Goal: Information Seeking & Learning: Learn about a topic

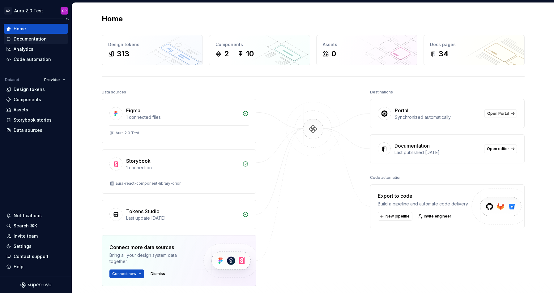
click at [32, 37] on div "Documentation" at bounding box center [30, 39] width 33 height 6
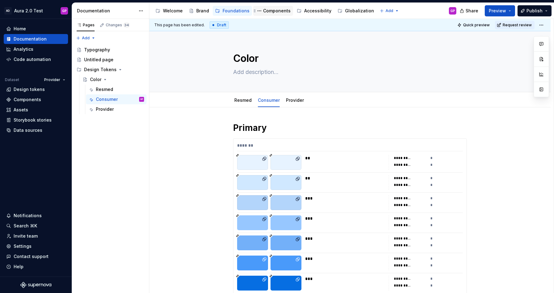
click at [270, 10] on div "Components" at bounding box center [277, 11] width 28 height 6
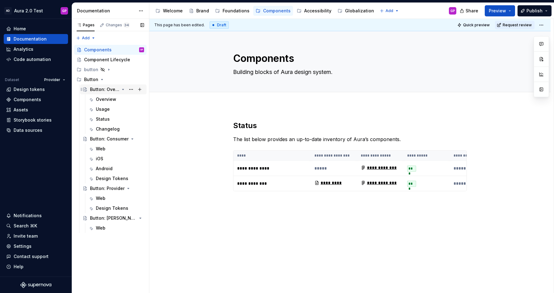
click at [102, 89] on div "Button: Overview" at bounding box center [104, 89] width 29 height 6
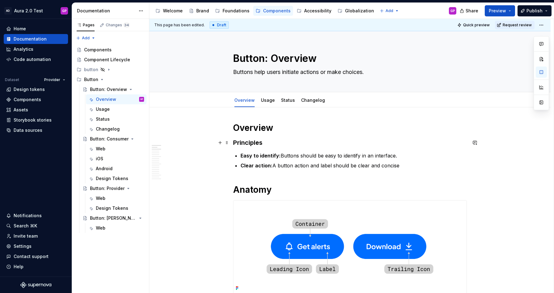
click at [245, 141] on h3 "Principles" at bounding box center [350, 142] width 234 height 9
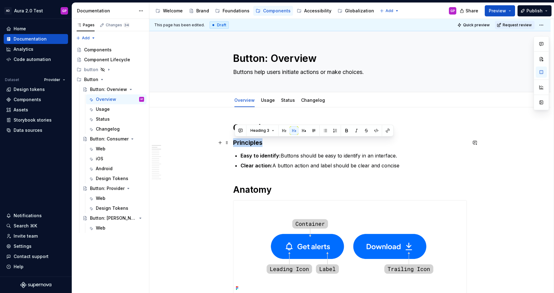
click at [245, 141] on h3 "Principles" at bounding box center [350, 142] width 234 height 9
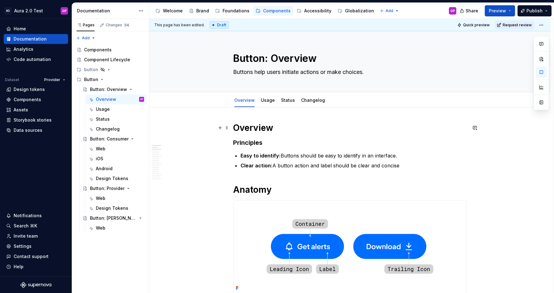
click at [246, 127] on h1 "Overview" at bounding box center [350, 127] width 234 height 11
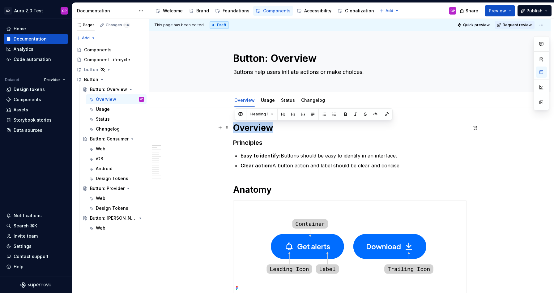
click at [246, 127] on h1 "Overview" at bounding box center [350, 127] width 234 height 11
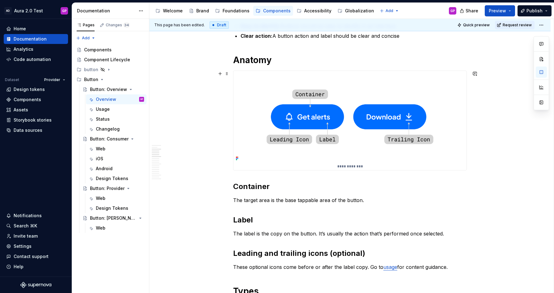
scroll to position [132, 0]
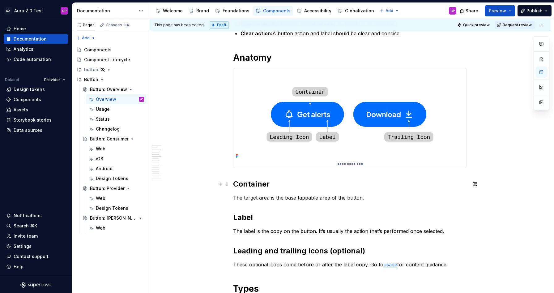
click at [249, 182] on strong "Container" at bounding box center [251, 183] width 36 height 9
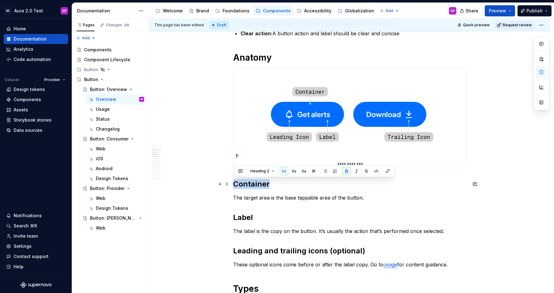
click at [249, 182] on strong "Container" at bounding box center [251, 183] width 36 height 9
click at [264, 173] on span "Heading 2" at bounding box center [260, 171] width 19 height 5
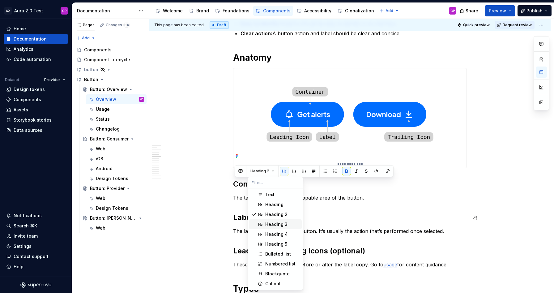
click at [274, 223] on div "Heading 3" at bounding box center [276, 224] width 22 height 6
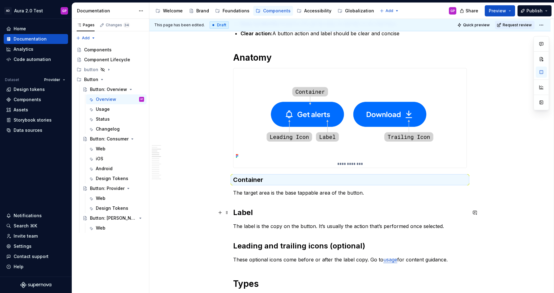
click at [235, 212] on strong "Label" at bounding box center [243, 212] width 20 height 9
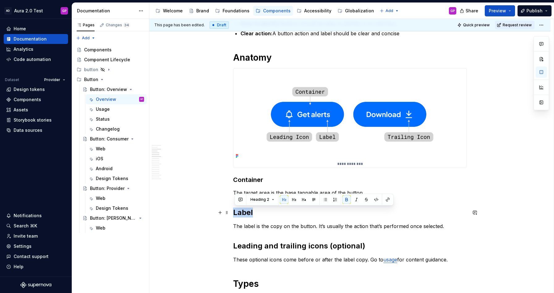
click at [235, 212] on strong "Label" at bounding box center [243, 212] width 20 height 9
click at [273, 195] on button "Heading 2" at bounding box center [262, 199] width 29 height 9
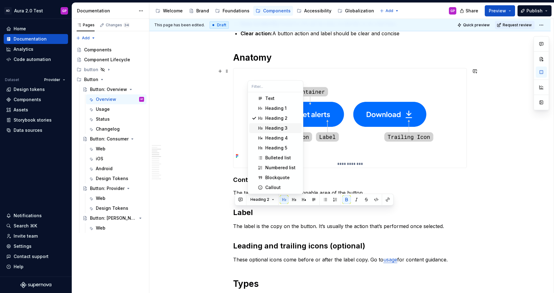
click at [277, 125] on div "Heading 3" at bounding box center [276, 128] width 22 height 6
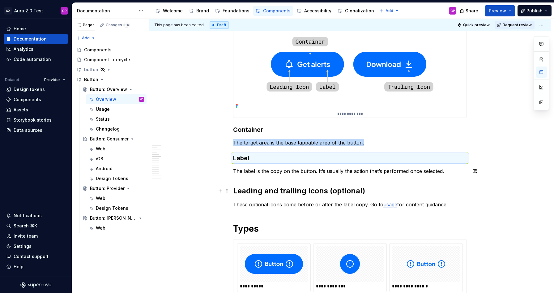
scroll to position [188, 0]
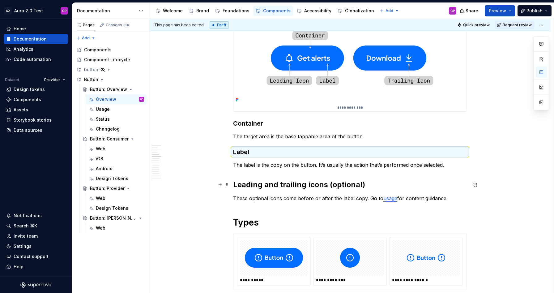
click at [254, 184] on strong "Leading and trailing icons (optional)" at bounding box center [299, 184] width 132 height 9
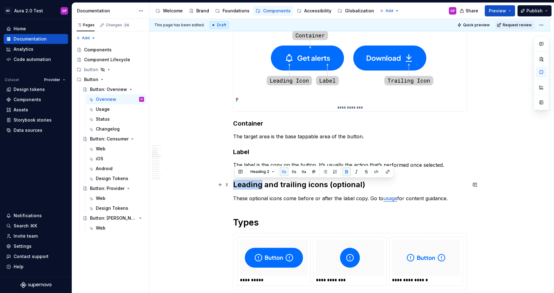
click at [254, 184] on strong "Leading and trailing icons (optional)" at bounding box center [299, 184] width 132 height 9
click at [270, 171] on button "Heading 2" at bounding box center [262, 171] width 29 height 9
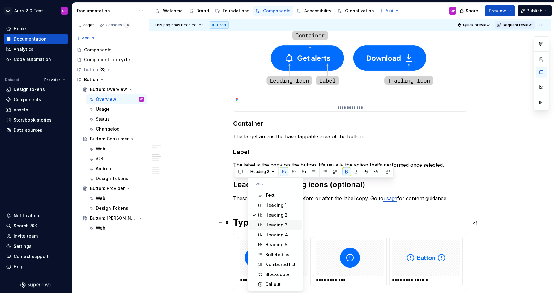
click at [267, 224] on div "Heading 3" at bounding box center [276, 225] width 22 height 6
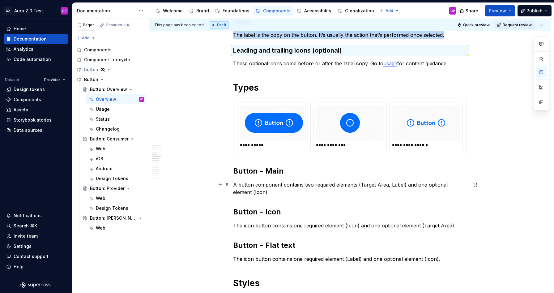
scroll to position [330, 0]
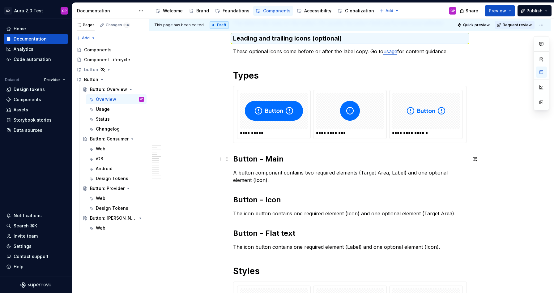
click at [248, 159] on h2 "Button - Main" at bounding box center [350, 159] width 234 height 10
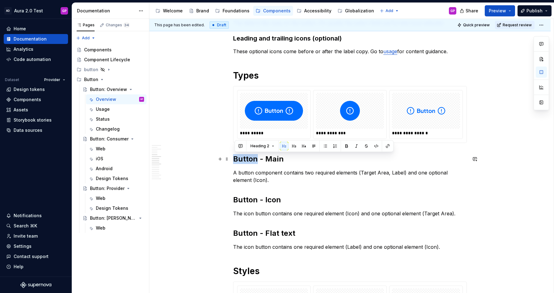
click at [248, 159] on h2 "Button - Main" at bounding box center [350, 159] width 234 height 10
click at [267, 144] on span "Heading 2" at bounding box center [260, 146] width 19 height 5
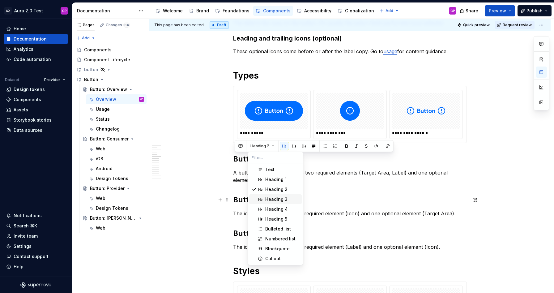
click at [270, 196] on div "Heading 3" at bounding box center [276, 199] width 22 height 6
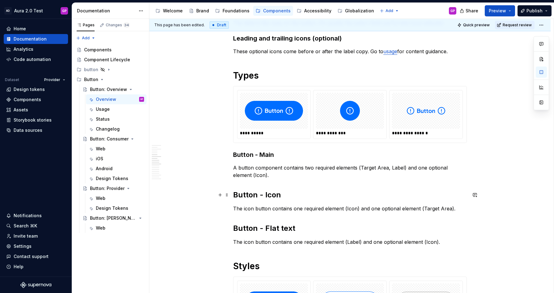
click at [240, 196] on h2 "Button - Icon" at bounding box center [350, 195] width 234 height 10
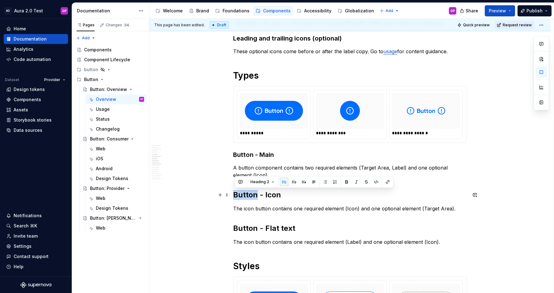
click at [240, 196] on h2 "Button - Icon" at bounding box center [350, 195] width 234 height 10
click at [269, 181] on button "Heading 2" at bounding box center [262, 182] width 29 height 9
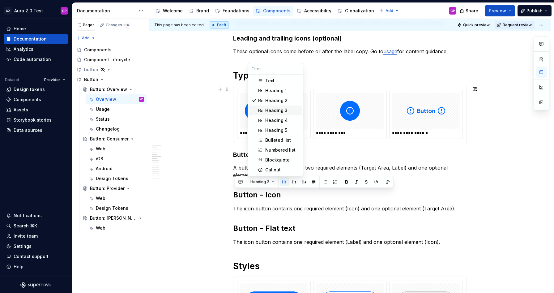
click at [278, 110] on div "Heading 3" at bounding box center [276, 110] width 22 height 6
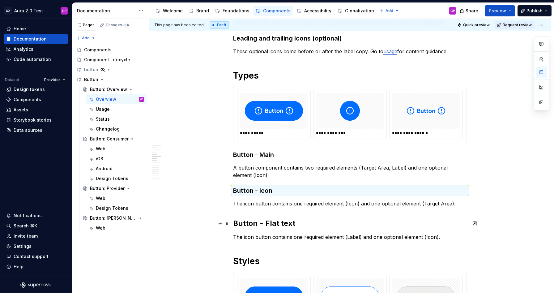
click at [256, 225] on h2 "Button - Flat text" at bounding box center [350, 223] width 234 height 10
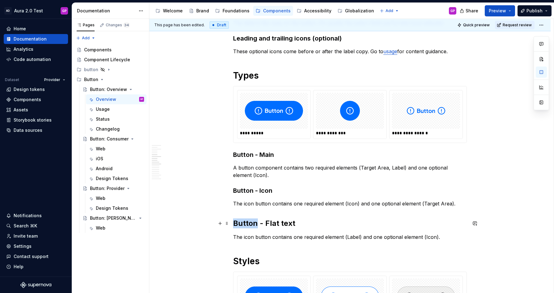
click at [256, 225] on h2 "Button - Flat text" at bounding box center [350, 223] width 234 height 10
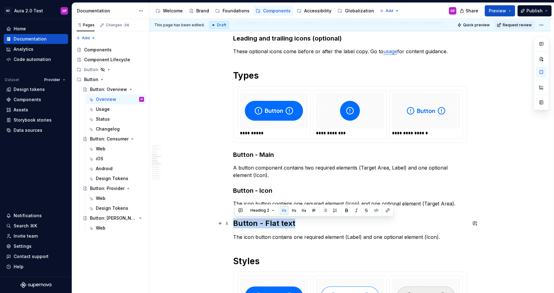
click at [256, 225] on h2 "Button - Flat text" at bounding box center [350, 223] width 234 height 10
click at [268, 210] on span "Heading 2" at bounding box center [260, 210] width 19 height 5
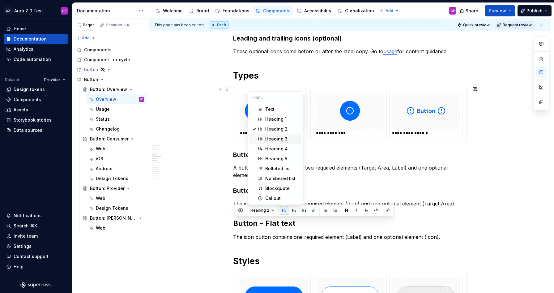
click at [274, 139] on div "Heading 3" at bounding box center [276, 139] width 22 height 6
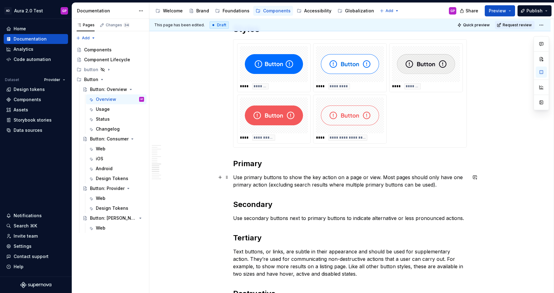
scroll to position [559, 0]
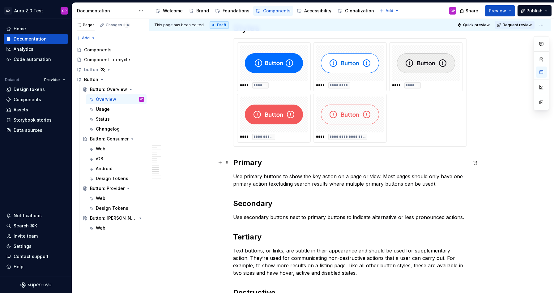
click at [245, 163] on strong "Primary" at bounding box center [247, 162] width 29 height 9
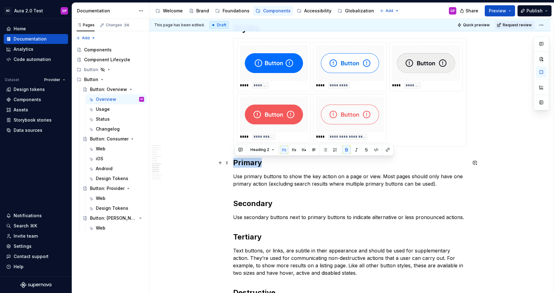
click at [245, 163] on strong "Primary" at bounding box center [247, 162] width 29 height 9
click at [267, 151] on span "Heading 2" at bounding box center [260, 149] width 19 height 5
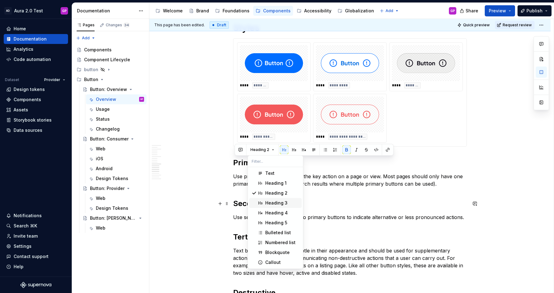
click at [271, 201] on div "Heading 3" at bounding box center [276, 203] width 22 height 6
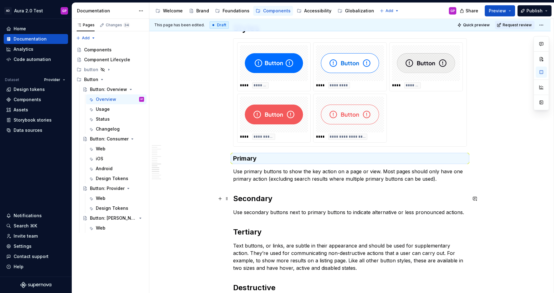
click at [242, 198] on strong "Secondary" at bounding box center [252, 198] width 39 height 9
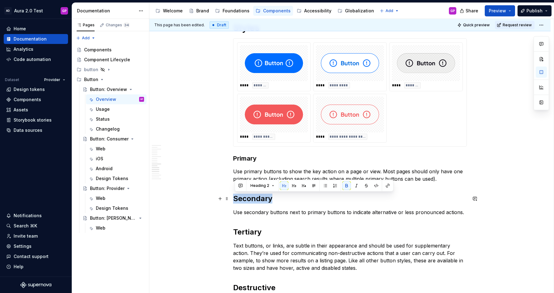
click at [242, 198] on strong "Secondary" at bounding box center [252, 198] width 39 height 9
click at [273, 185] on button "Heading 2" at bounding box center [262, 185] width 29 height 9
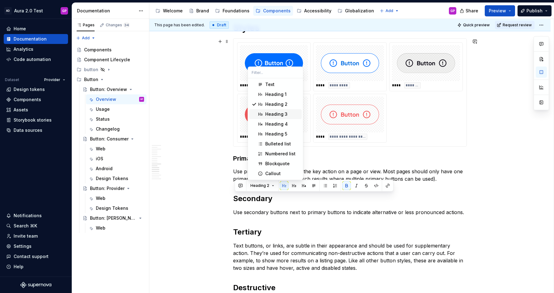
click at [269, 112] on div "Heading 3" at bounding box center [276, 114] width 22 height 6
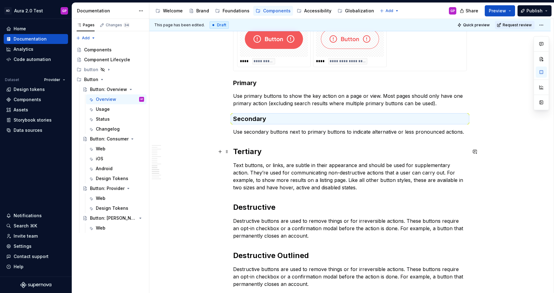
scroll to position [635, 0]
click at [247, 153] on strong "Tertiary" at bounding box center [247, 150] width 28 height 9
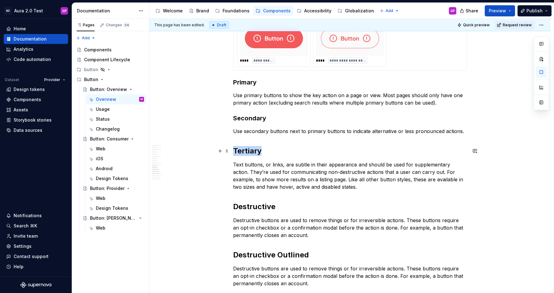
click at [247, 153] on strong "Tertiary" at bounding box center [247, 150] width 28 height 9
click at [266, 138] on span "Heading 2" at bounding box center [260, 137] width 19 height 5
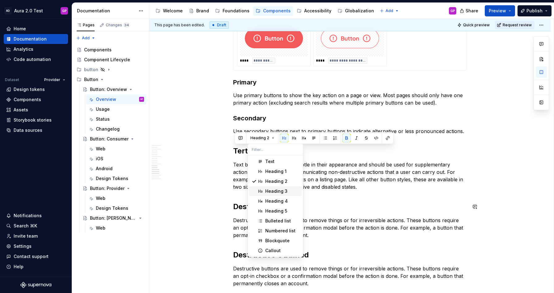
click at [269, 191] on div "Heading 3" at bounding box center [276, 191] width 22 height 6
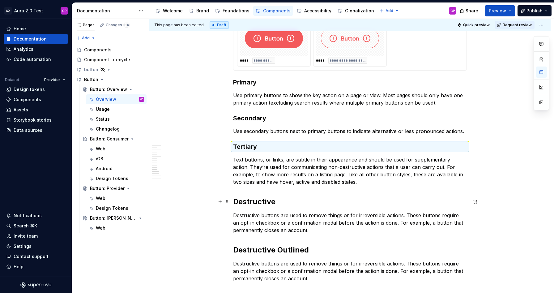
click at [247, 202] on strong "Destructive" at bounding box center [254, 201] width 42 height 9
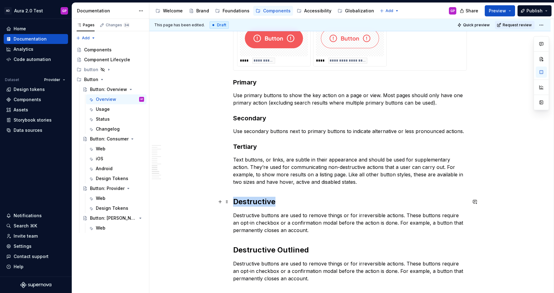
click at [247, 202] on strong "Destructive" at bounding box center [254, 201] width 42 height 9
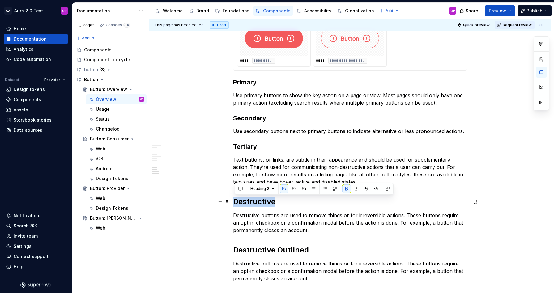
click at [247, 202] on strong "Destructive" at bounding box center [254, 201] width 42 height 9
click at [267, 187] on span "Heading 2" at bounding box center [260, 188] width 19 height 5
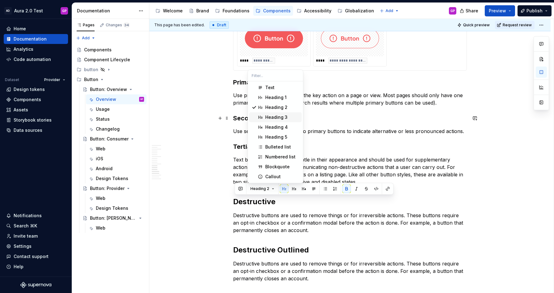
click at [275, 115] on div "Heading 3" at bounding box center [276, 117] width 22 height 6
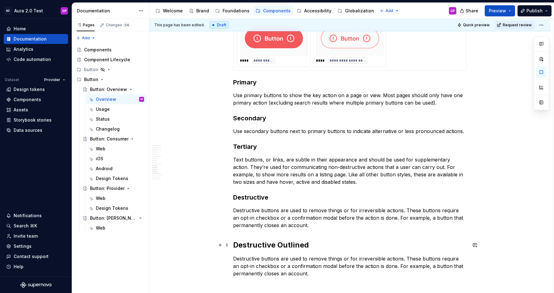
click at [245, 245] on strong "Destructive Outlined" at bounding box center [271, 244] width 76 height 9
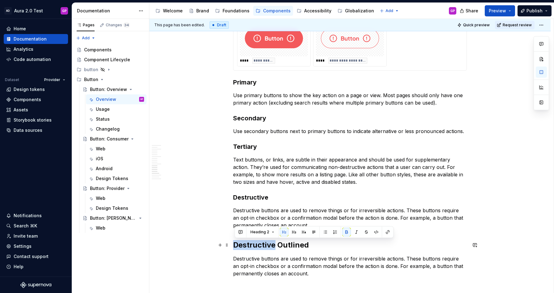
click at [245, 245] on strong "Destructive Outlined" at bounding box center [271, 244] width 76 height 9
click at [263, 233] on span "Heading 2" at bounding box center [260, 232] width 19 height 5
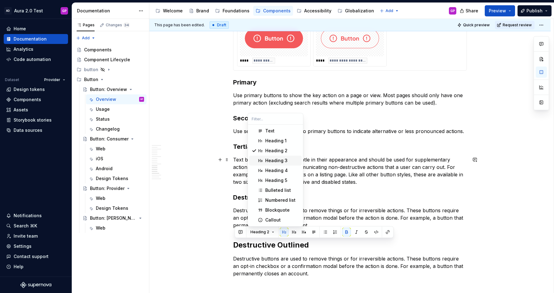
click at [268, 160] on div "Heading 3" at bounding box center [276, 160] width 22 height 6
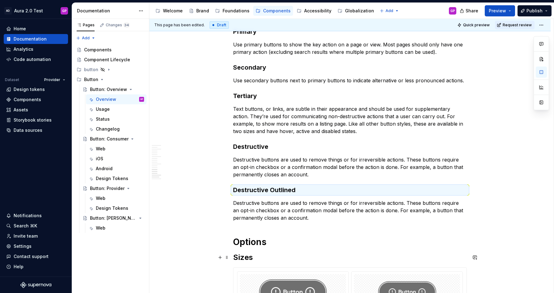
scroll to position [749, 0]
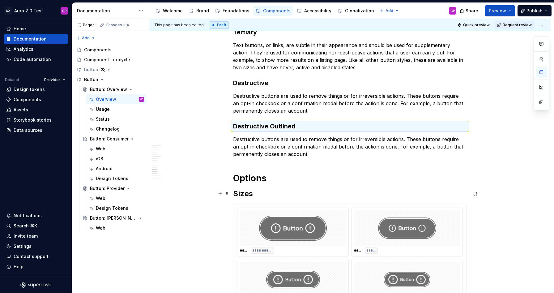
click at [241, 194] on h2 "Sizes" at bounding box center [350, 194] width 234 height 10
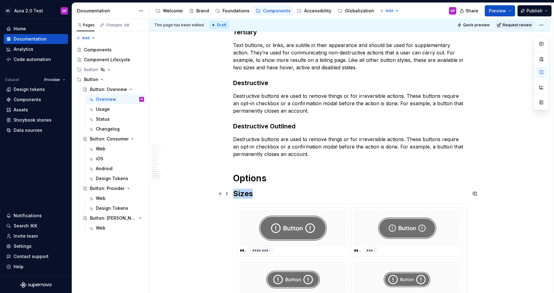
click at [241, 194] on h2 "Sizes" at bounding box center [350, 194] width 234 height 10
click at [262, 182] on span "Heading 2" at bounding box center [260, 180] width 19 height 5
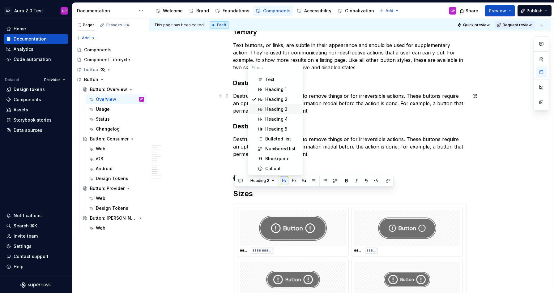
click at [273, 108] on div "Heading 3" at bounding box center [276, 109] width 22 height 6
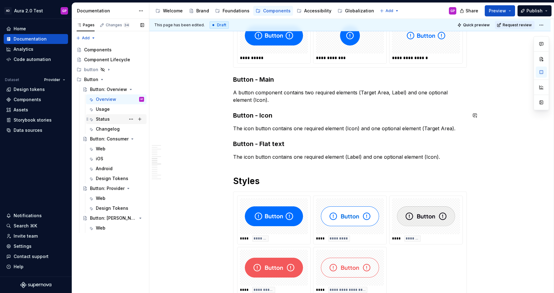
scroll to position [406, 0]
click at [105, 110] on div "Usage" at bounding box center [103, 109] width 14 height 6
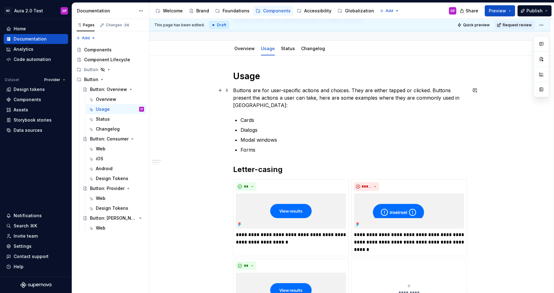
scroll to position [56, 0]
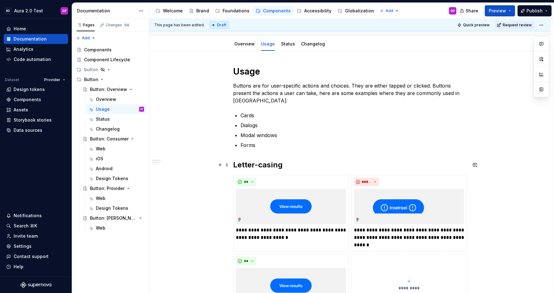
click at [259, 164] on h2 "Letter-casing" at bounding box center [350, 165] width 234 height 10
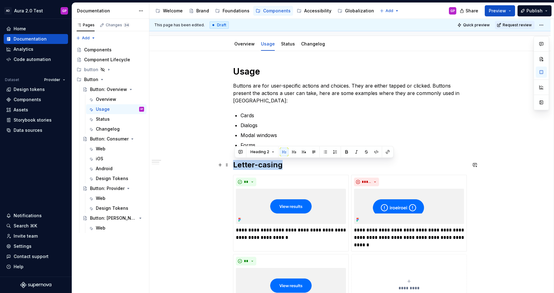
click at [259, 164] on h2 "Letter-casing" at bounding box center [350, 165] width 234 height 10
click at [262, 153] on span "Heading 2" at bounding box center [260, 151] width 19 height 5
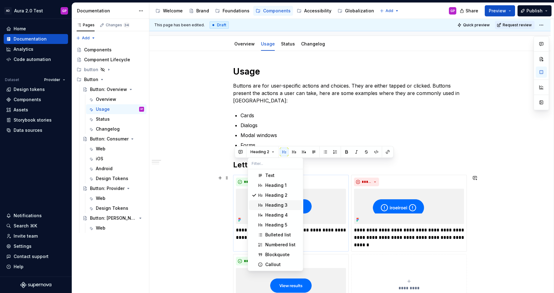
click at [275, 204] on div "Heading 3" at bounding box center [276, 205] width 22 height 6
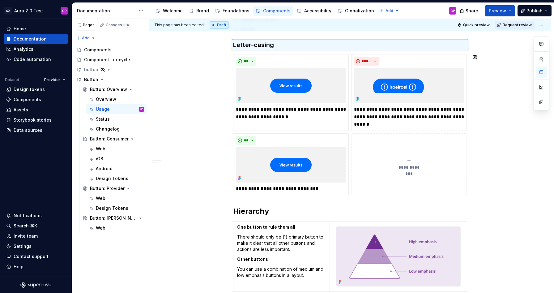
scroll to position [176, 0]
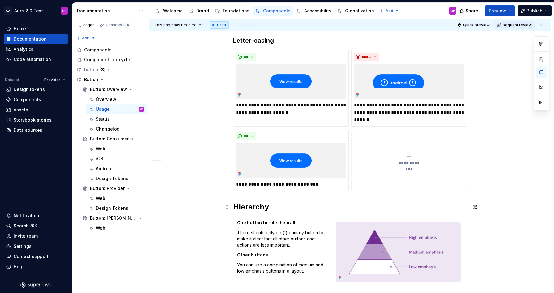
click at [249, 208] on h2 "Hierarchy" at bounding box center [350, 207] width 234 height 10
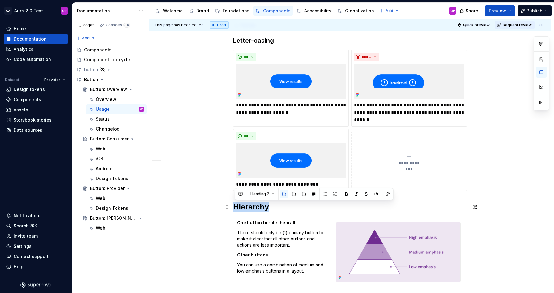
click at [249, 208] on h2 "Hierarchy" at bounding box center [350, 207] width 234 height 10
click at [250, 208] on h2 "Hierarchy" at bounding box center [350, 207] width 234 height 10
click at [267, 190] on button "Heading 2" at bounding box center [262, 194] width 29 height 9
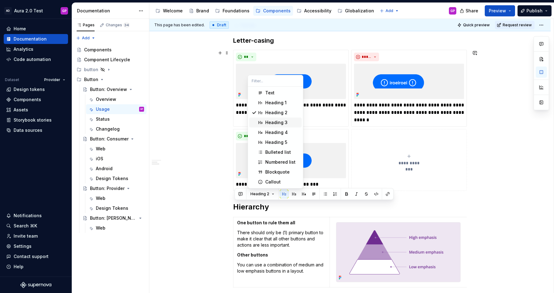
click at [273, 121] on div "Heading 3" at bounding box center [276, 122] width 22 height 6
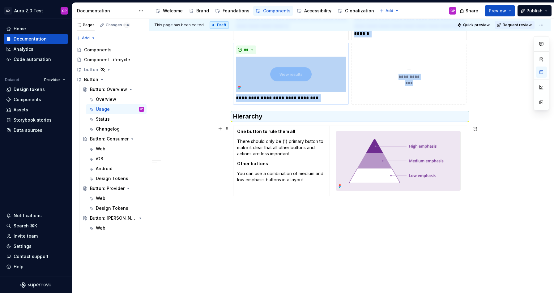
scroll to position [278, 0]
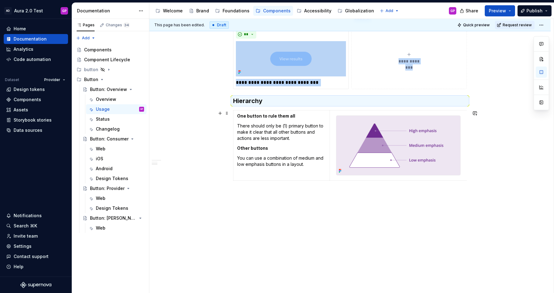
click at [202, 151] on div "**********" at bounding box center [349, 61] width 401 height 464
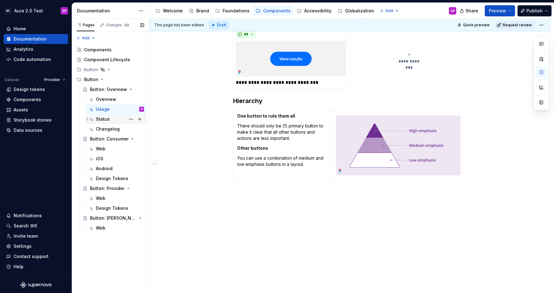
click at [101, 119] on div "Status" at bounding box center [103, 119] width 14 height 6
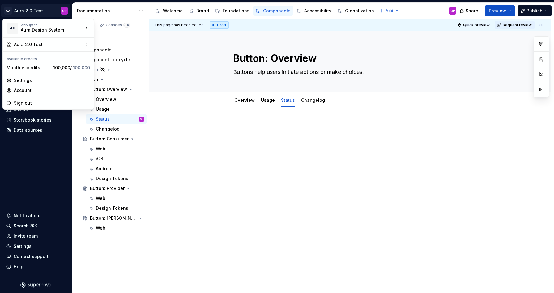
click at [40, 9] on html "AD Aura 2.0 Test GP Home Documentation Analytics Code automation Dataset Provid…" at bounding box center [277, 146] width 554 height 293
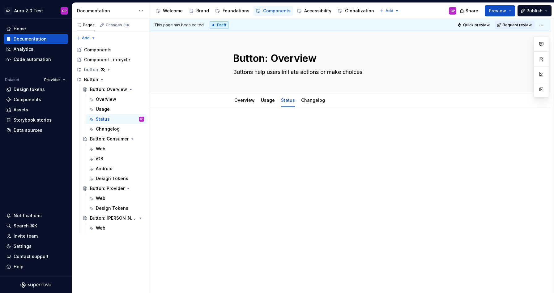
click at [311, 187] on html "AD Aura 2.0 Test GP Home Documentation Analytics Code automation Dataset Provid…" at bounding box center [277, 146] width 554 height 293
type textarea "*"
